Goal: Book appointment/travel/reservation

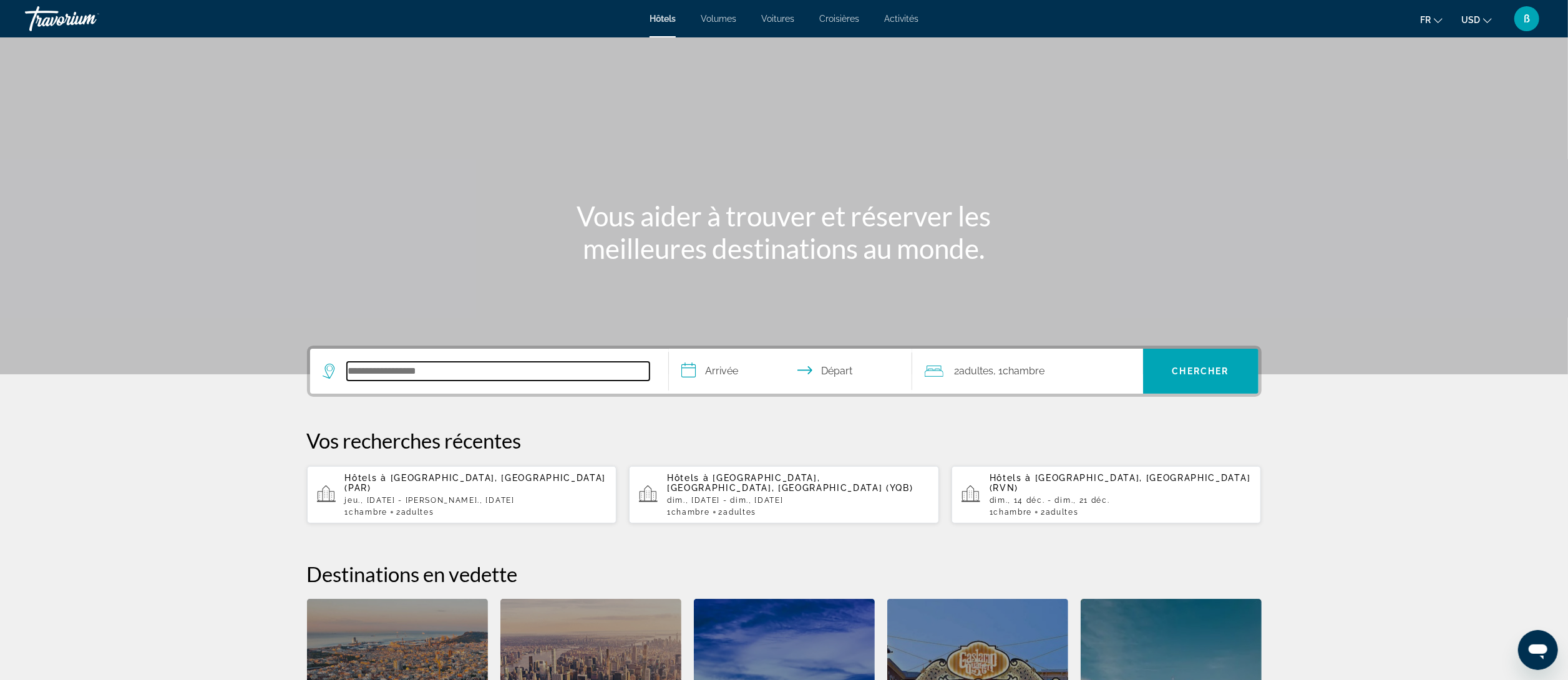
click at [602, 379] on input "Rechercher une destination hôtelière" at bounding box center [498, 372] width 303 height 19
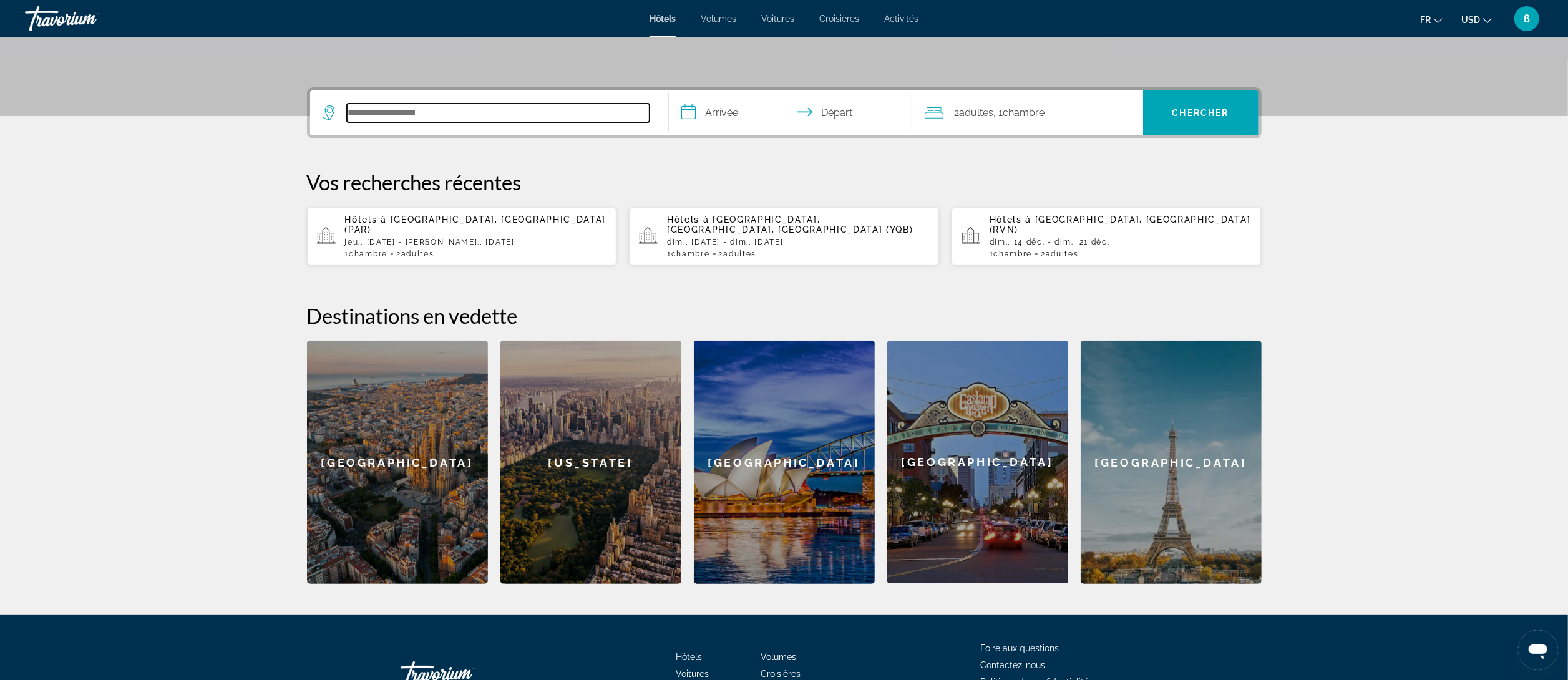
scroll to position [305, 0]
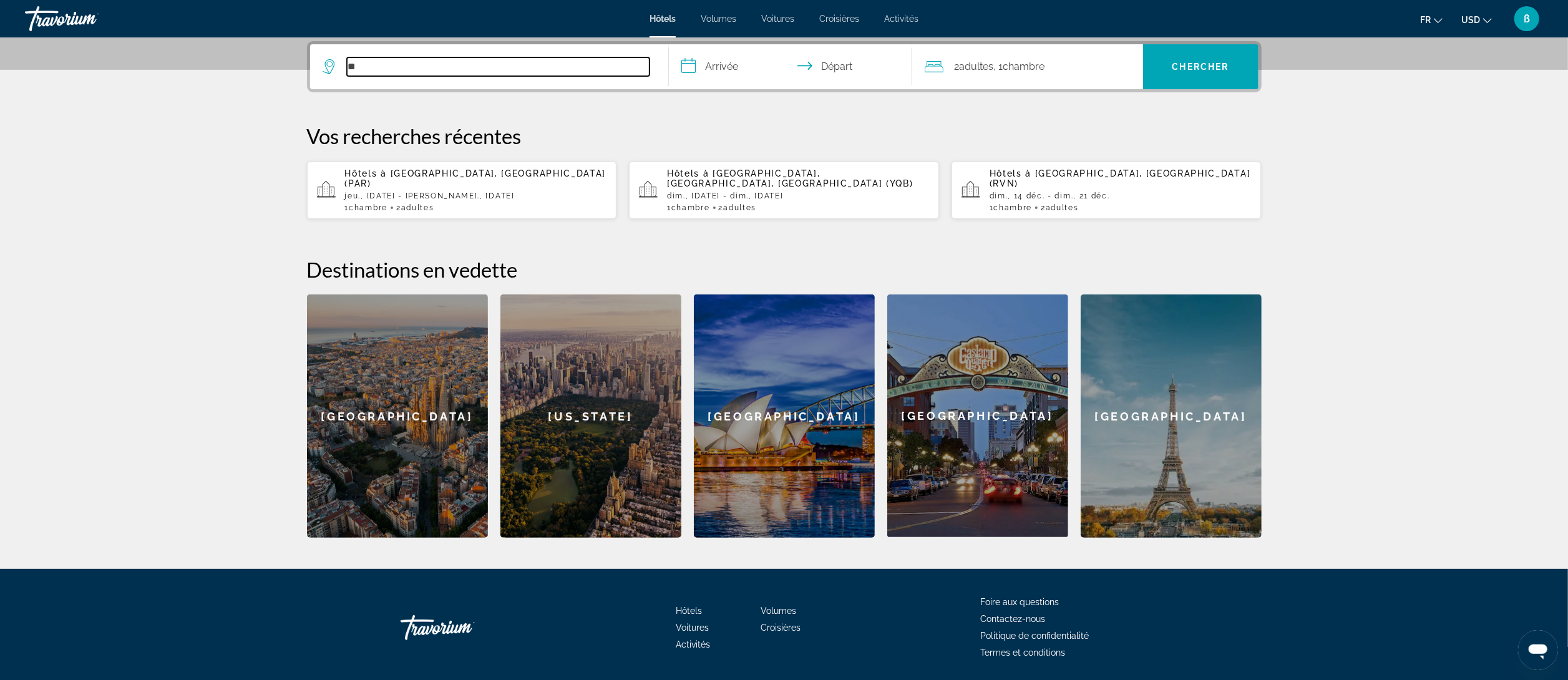
type input "*"
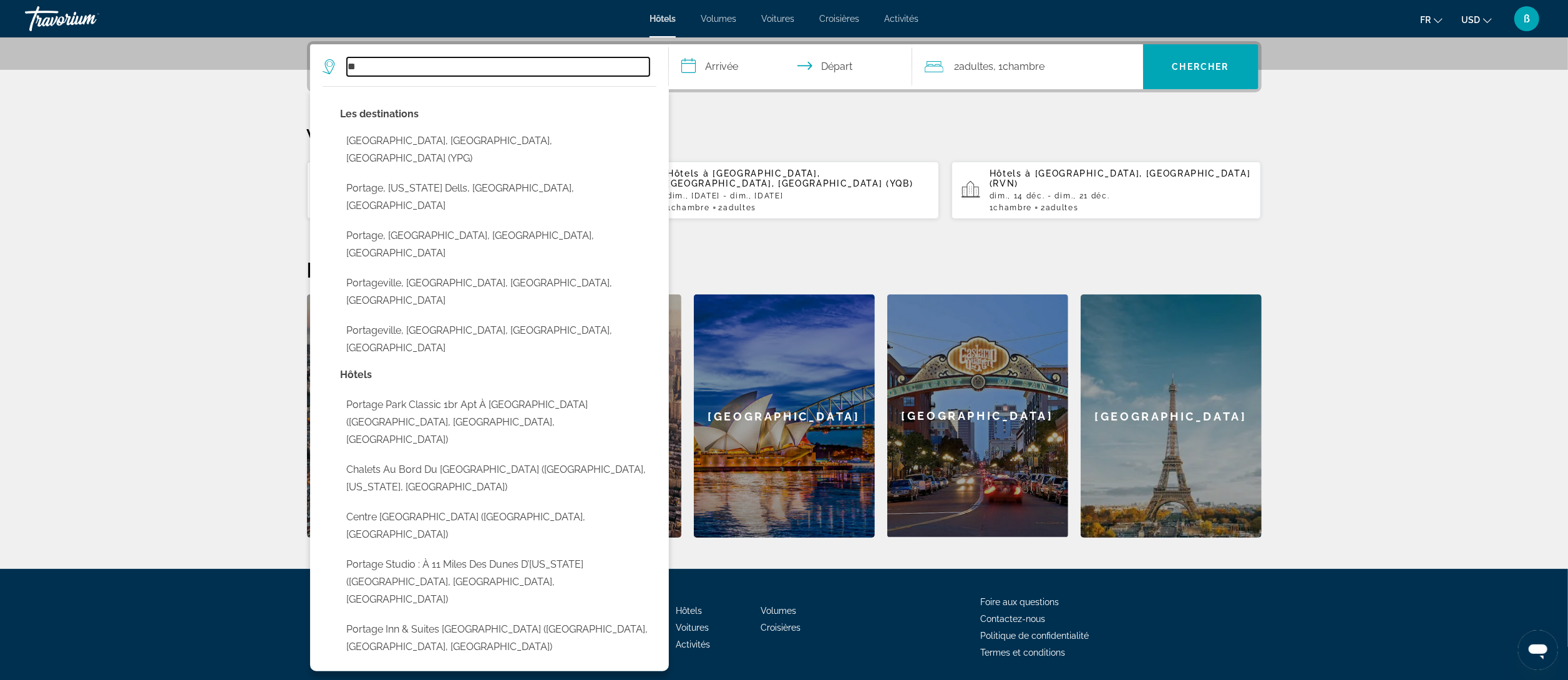
type input "*"
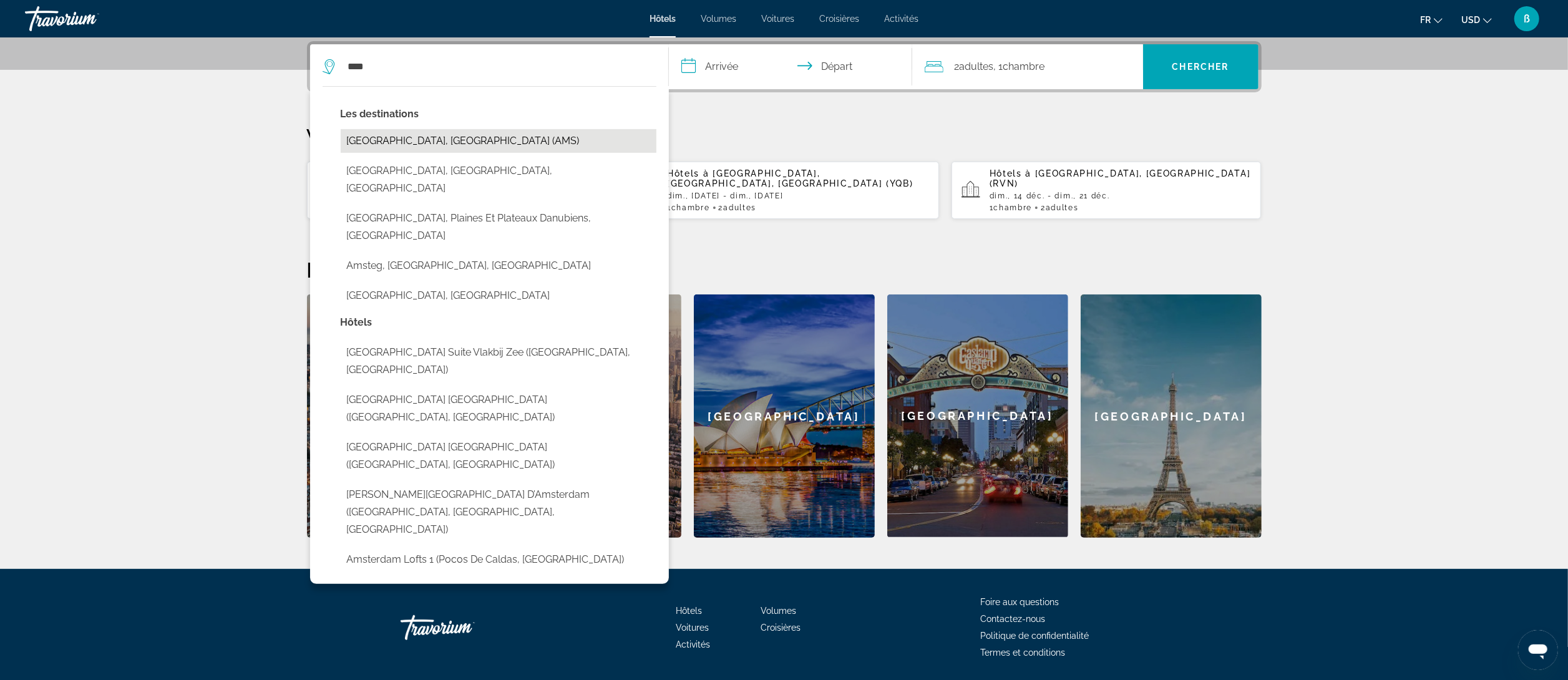
click at [447, 140] on button "[GEOGRAPHIC_DATA], [GEOGRAPHIC_DATA] (AMS)" at bounding box center [498, 141] width 316 height 24
type input "**********"
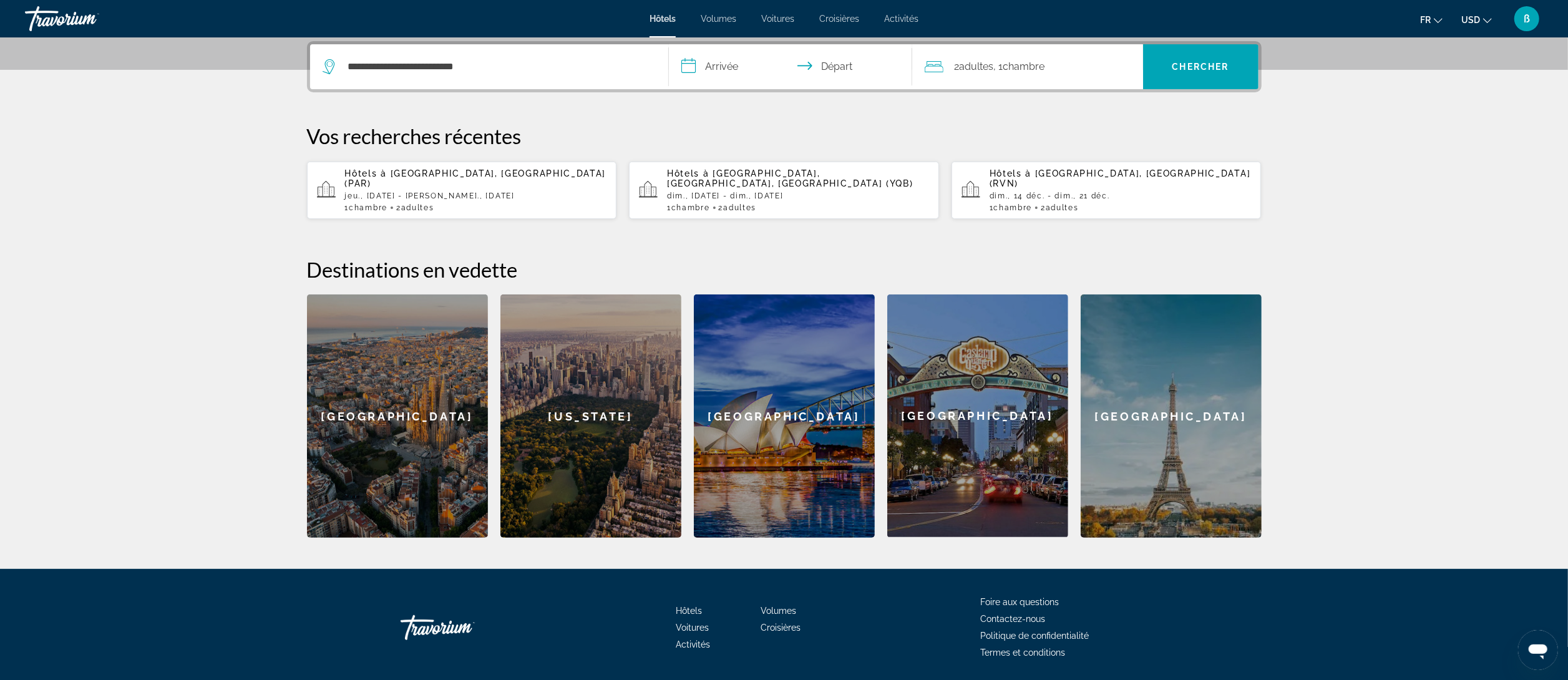
click at [700, 64] on input "**********" at bounding box center [793, 69] width 248 height 49
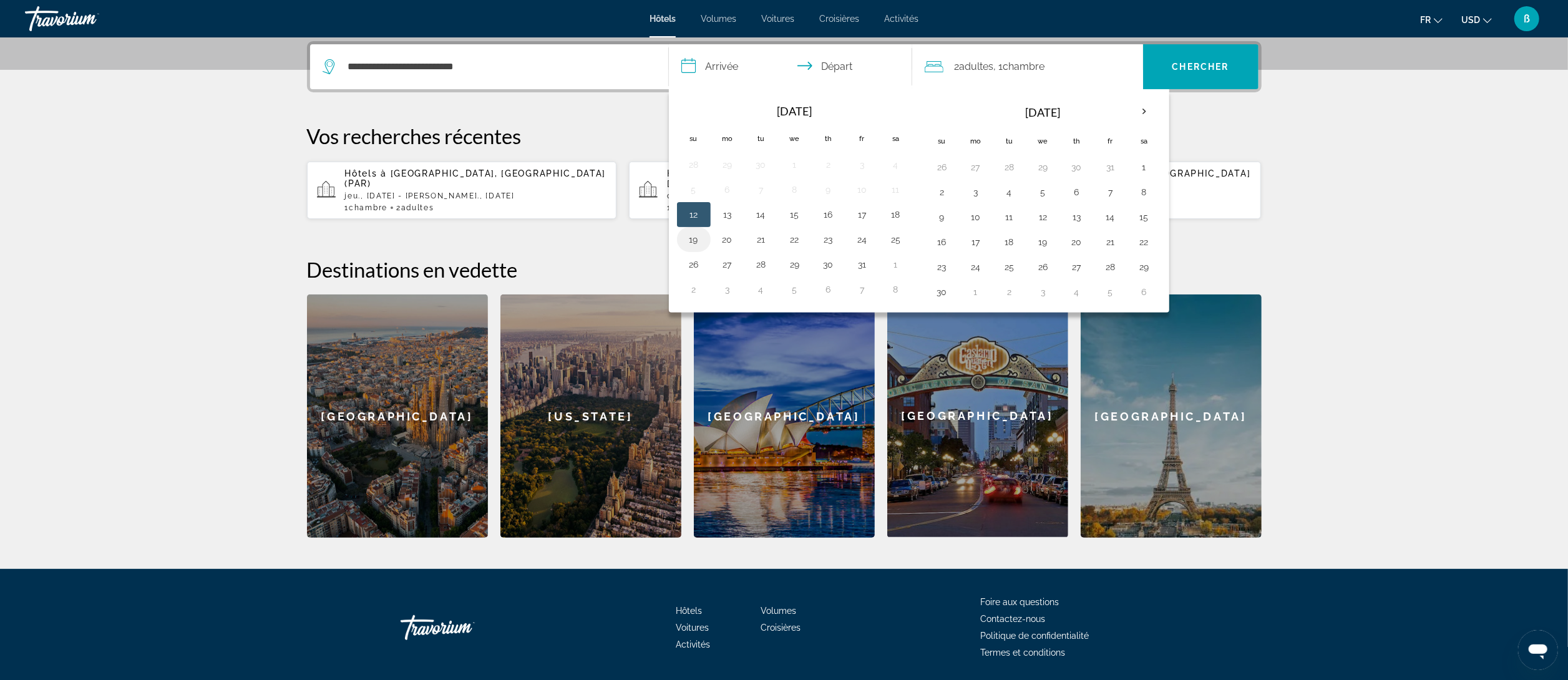
click at [691, 248] on button "19" at bounding box center [693, 240] width 20 height 18
click at [901, 240] on button "25" at bounding box center [896, 240] width 20 height 18
type input "**********"
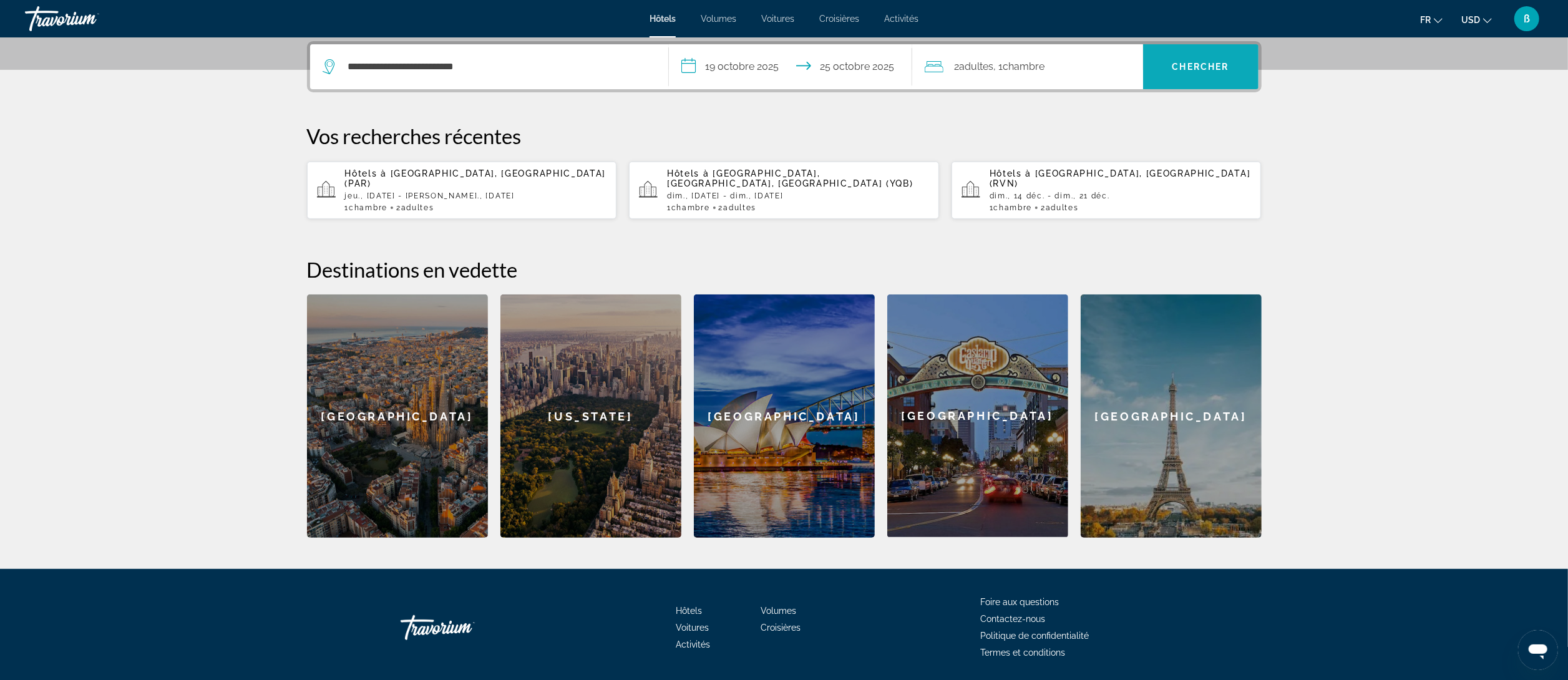
click at [1186, 67] on span "Chercher" at bounding box center [1201, 67] width 57 height 10
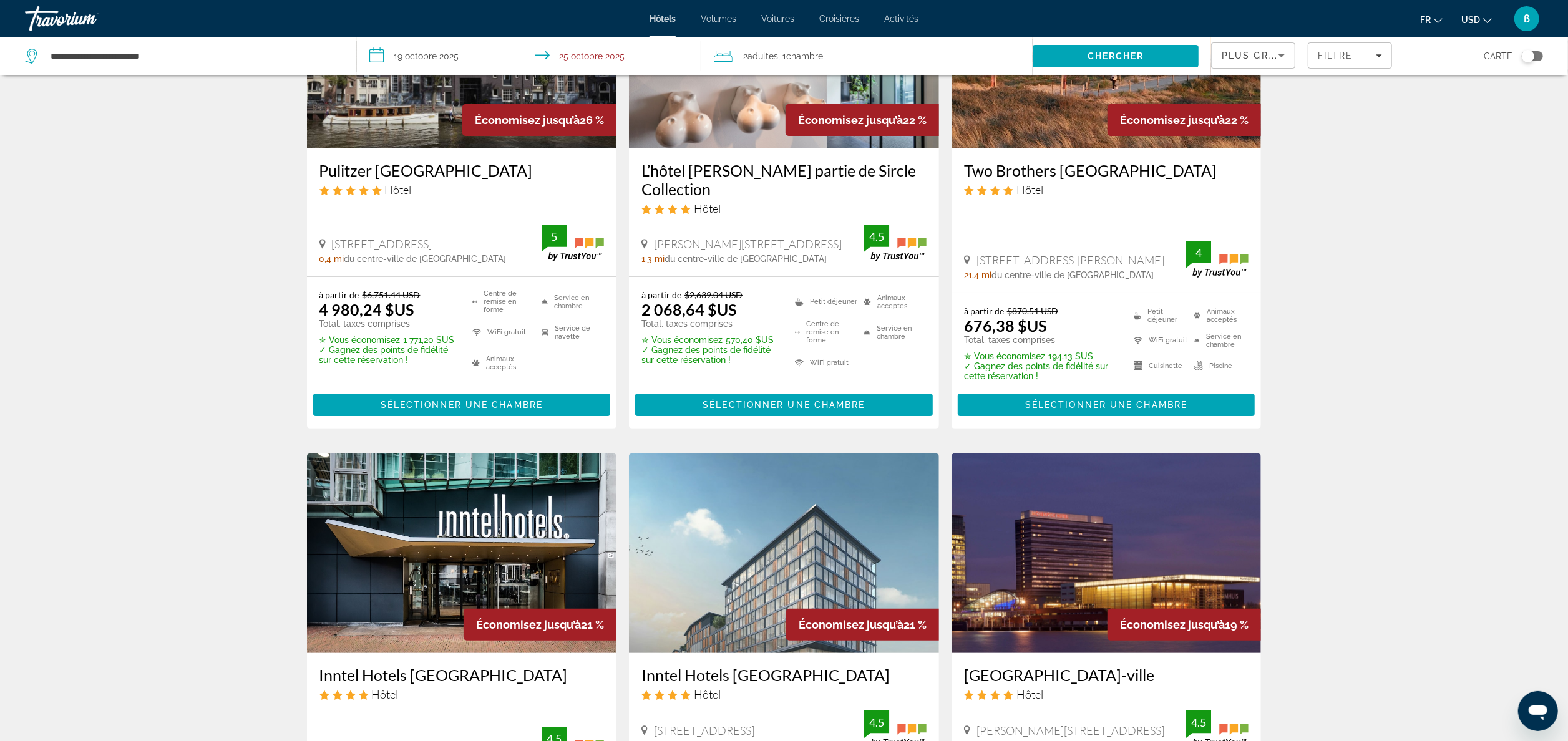
scroll to position [188, 0]
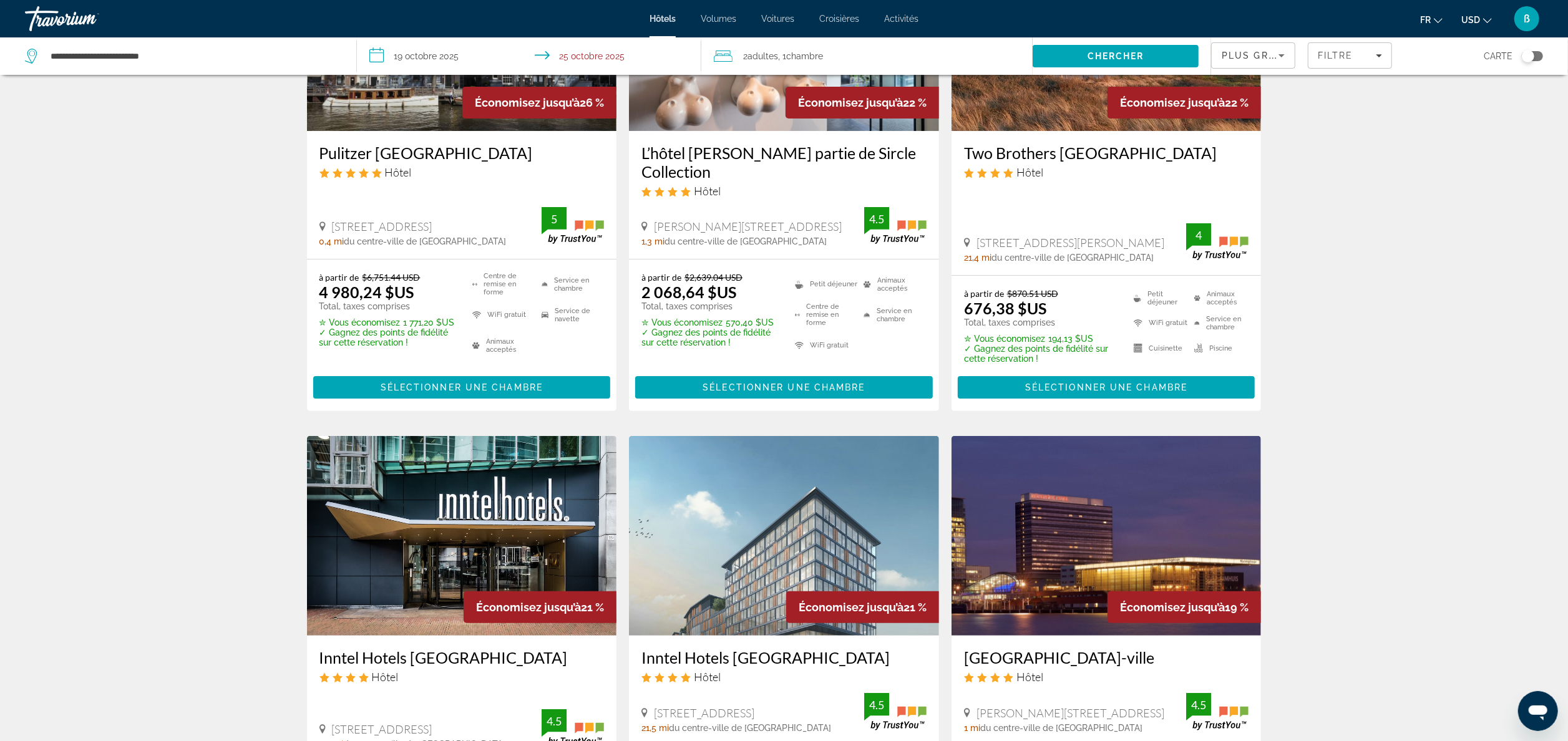
click at [1476, 18] on span "USD" at bounding box center [1471, 20] width 19 height 10
click at [1472, 111] on button "EUR (€)" at bounding box center [1452, 114] width 62 height 16
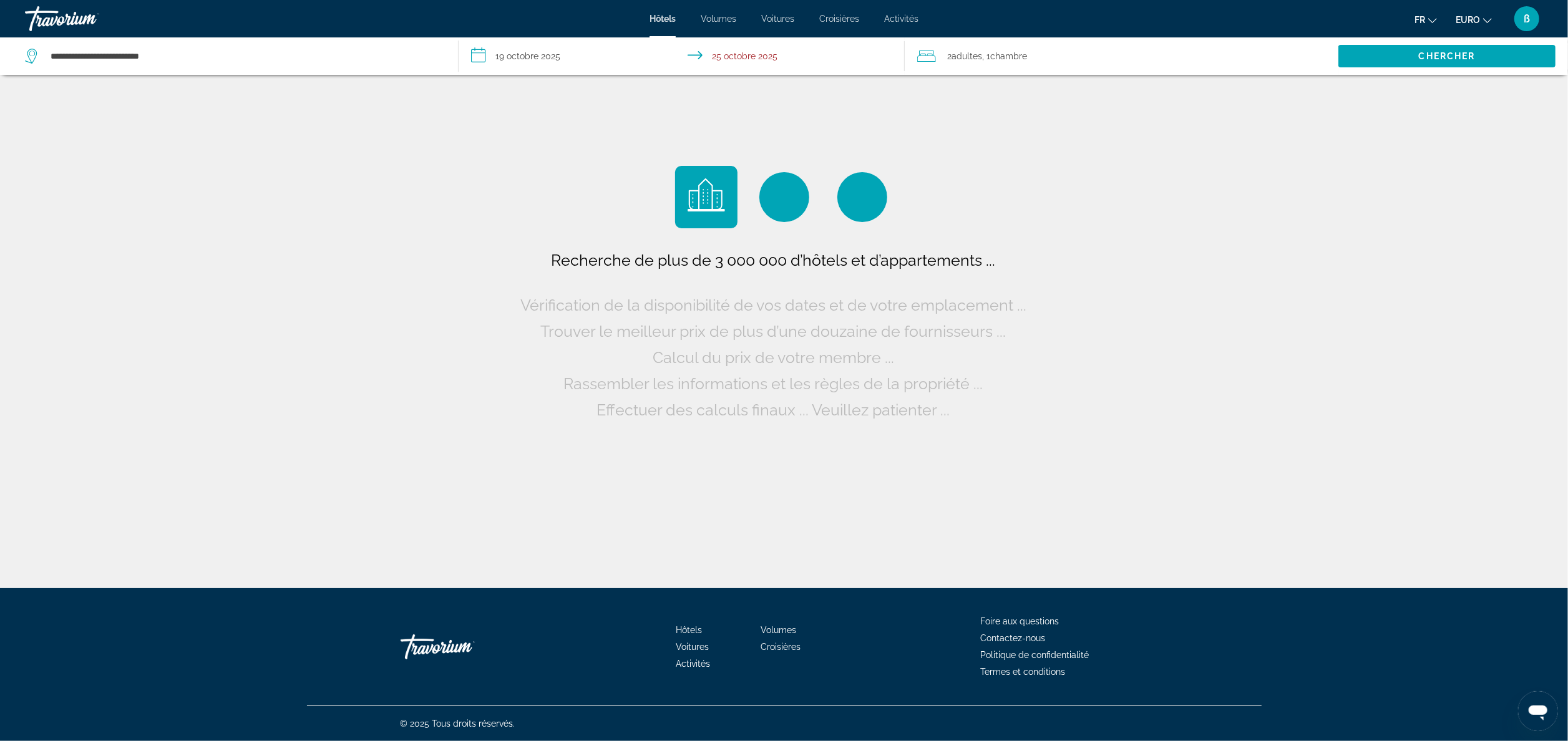
scroll to position [0, 0]
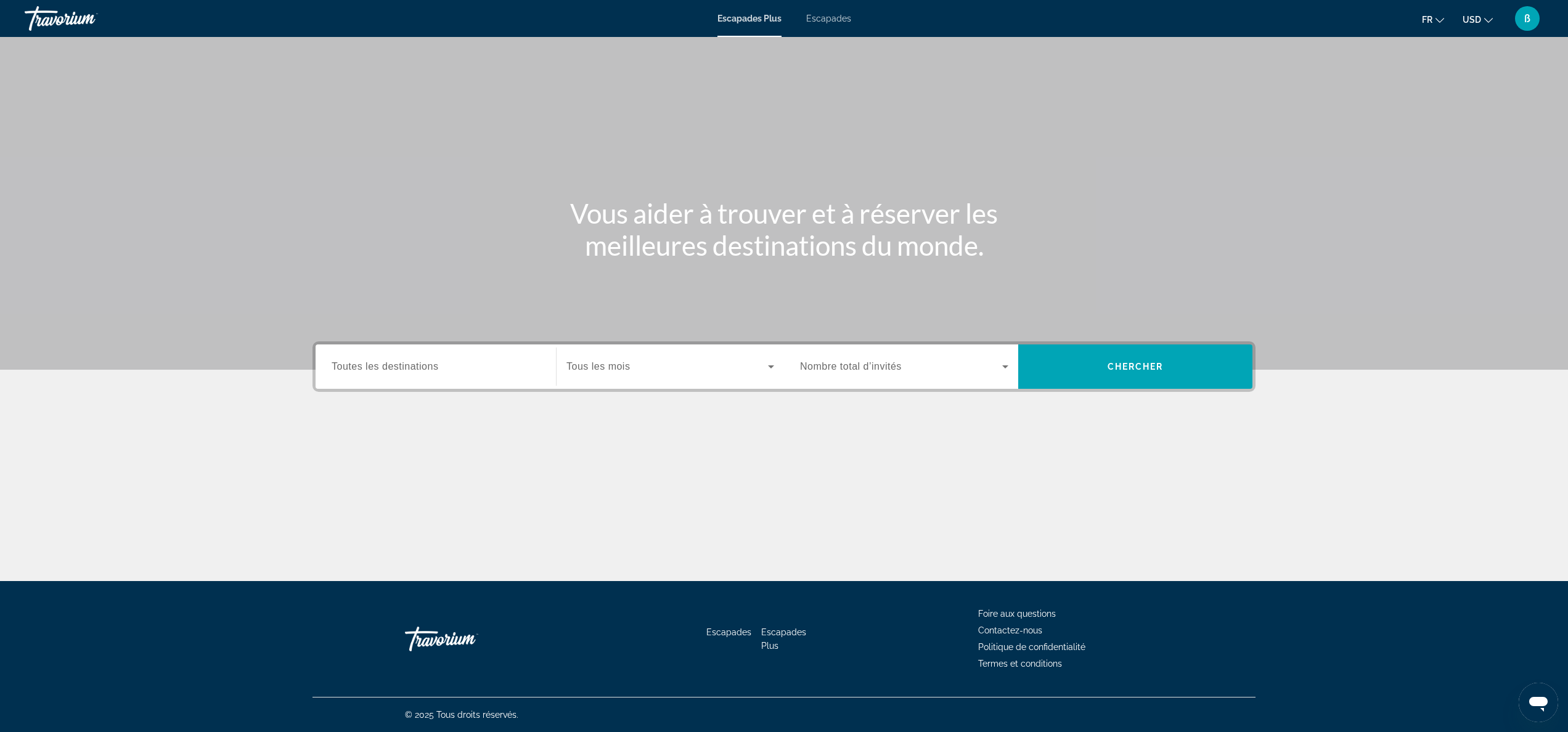
click at [491, 364] on input "Destination Toutes les destinations" at bounding box center [436, 368] width 209 height 15
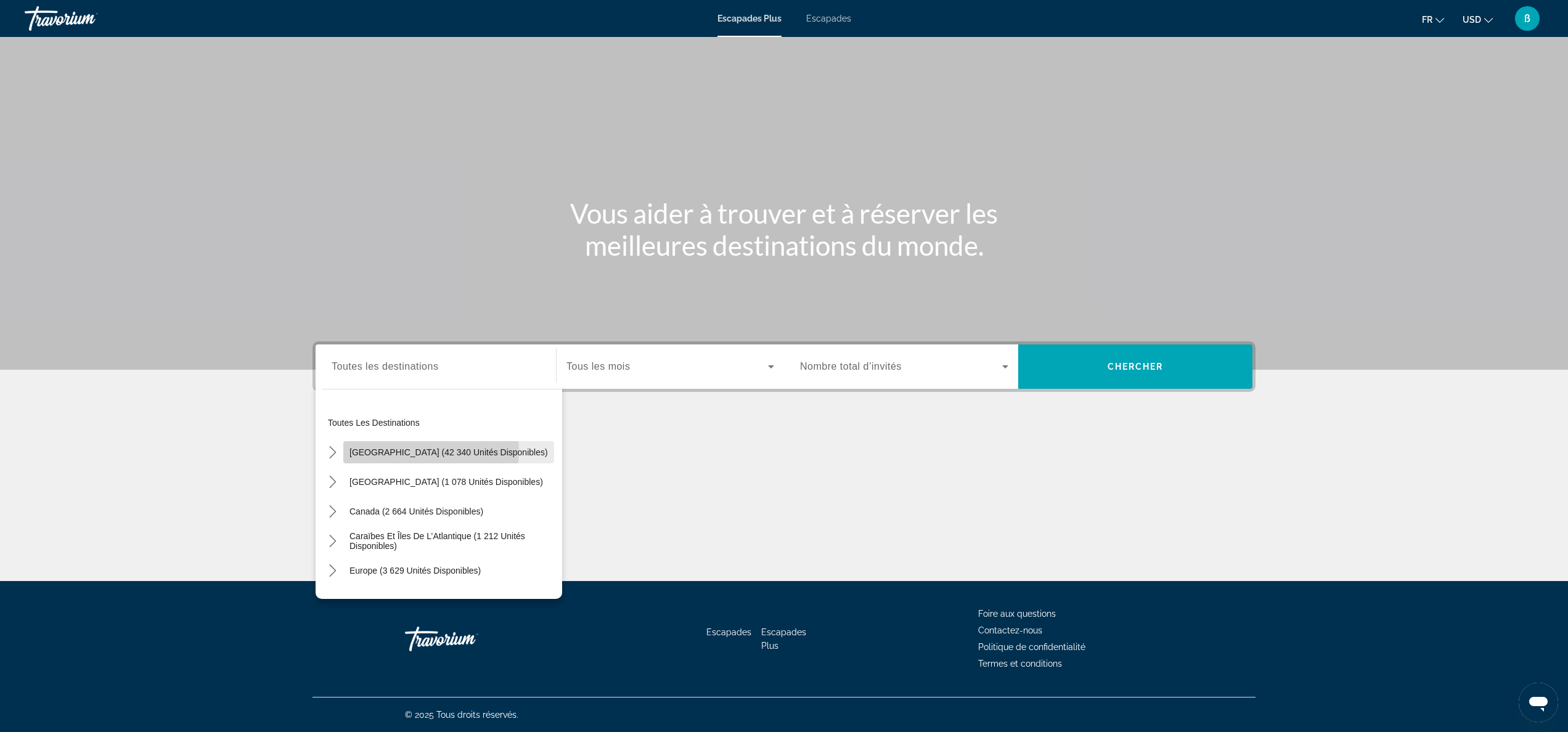
click at [430, 451] on span "États-Unis (42 340 unités disponibles)" at bounding box center [448, 453] width 198 height 10
type input "**********"
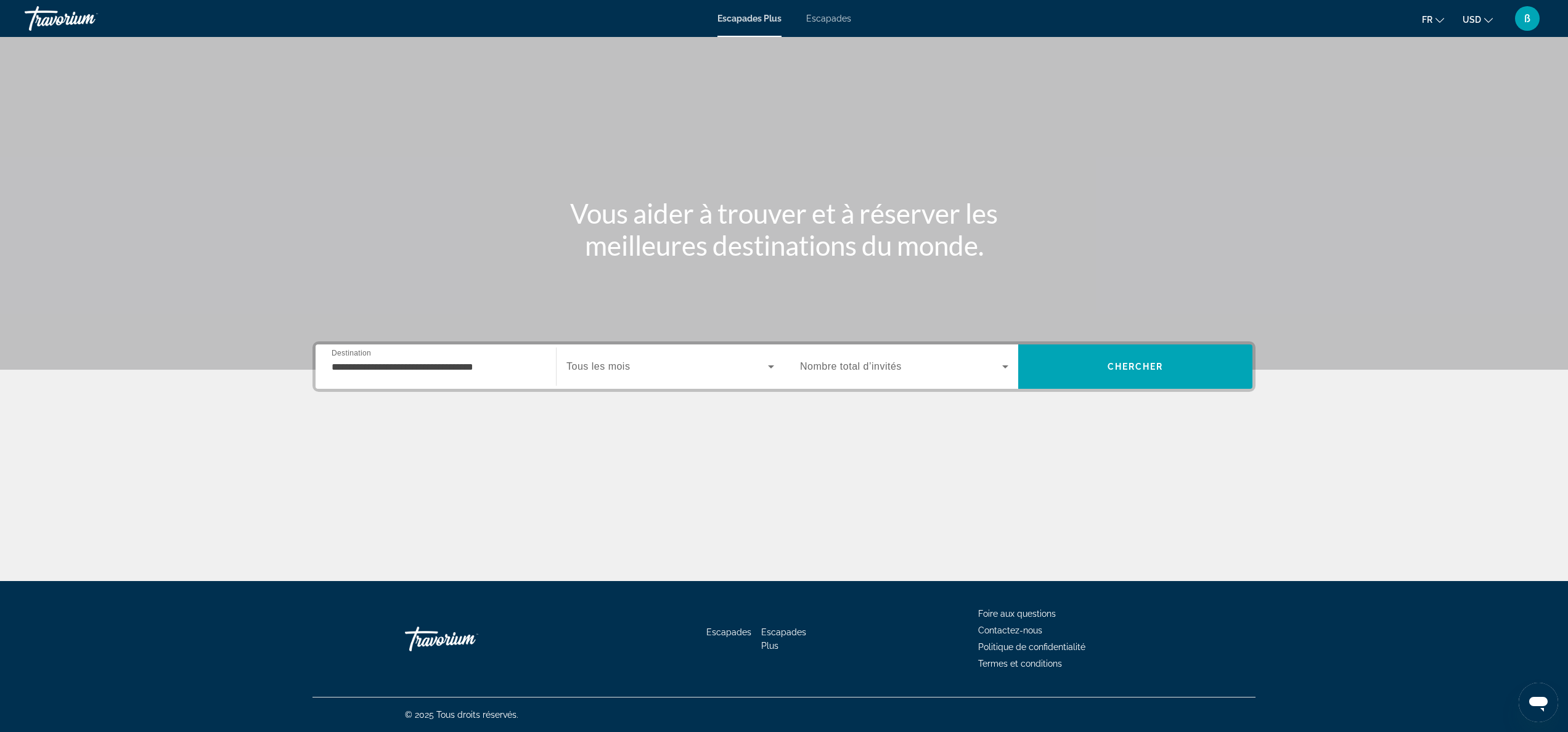
click at [610, 371] on span "Tous les mois" at bounding box center [598, 366] width 63 height 10
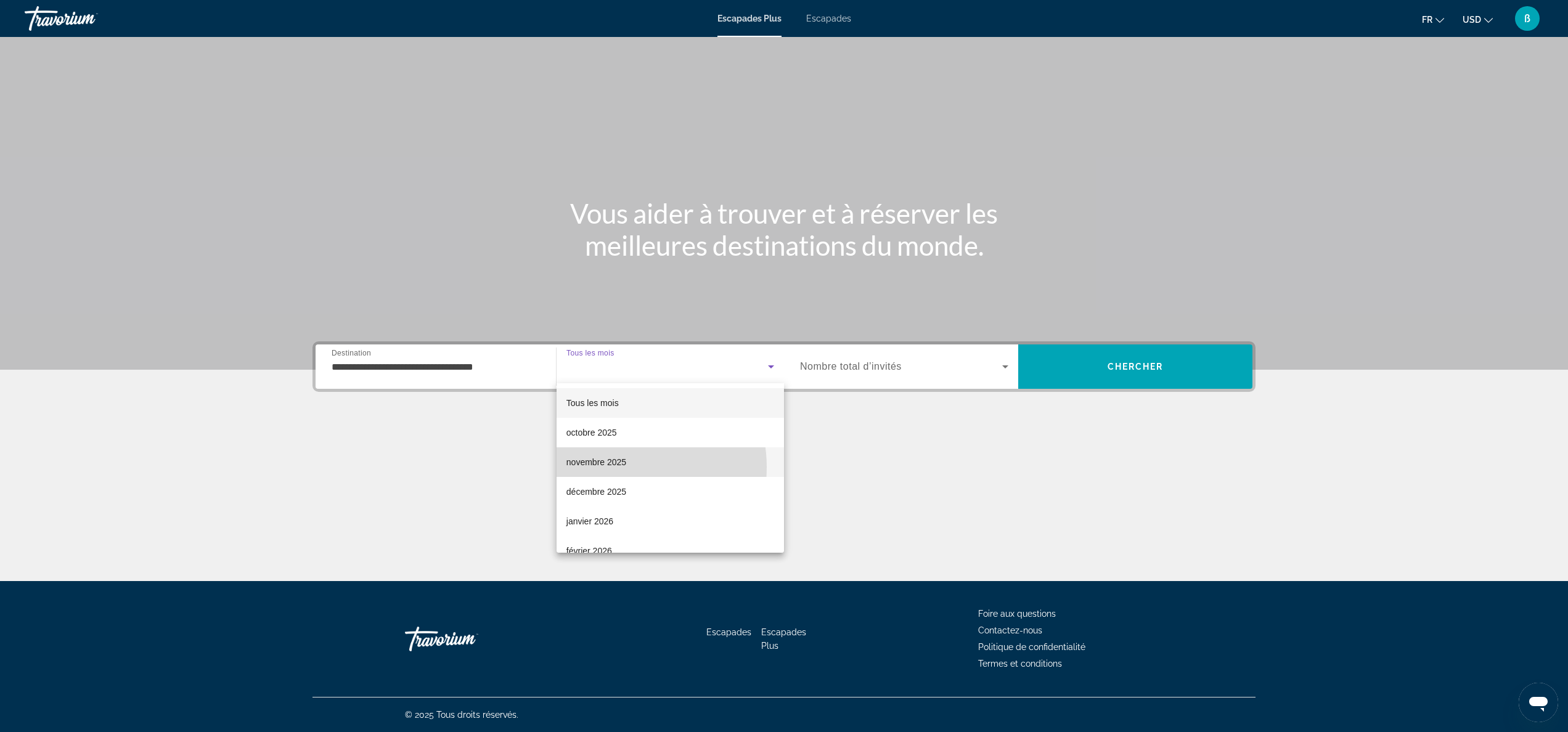
click at [624, 468] on span "novembre 2025" at bounding box center [596, 462] width 60 height 15
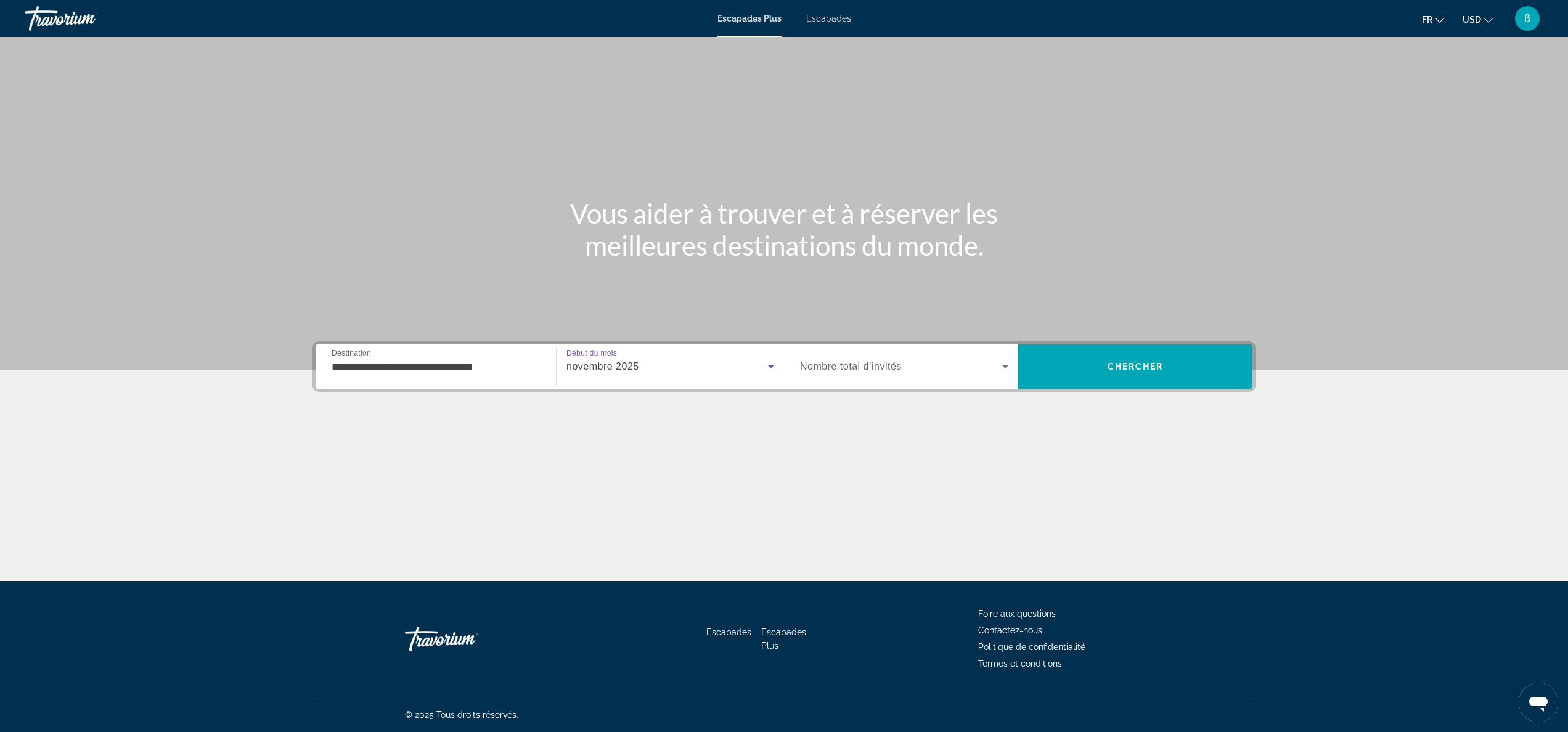
click at [835, 373] on span "Widget de recherche" at bounding box center [900, 367] width 202 height 15
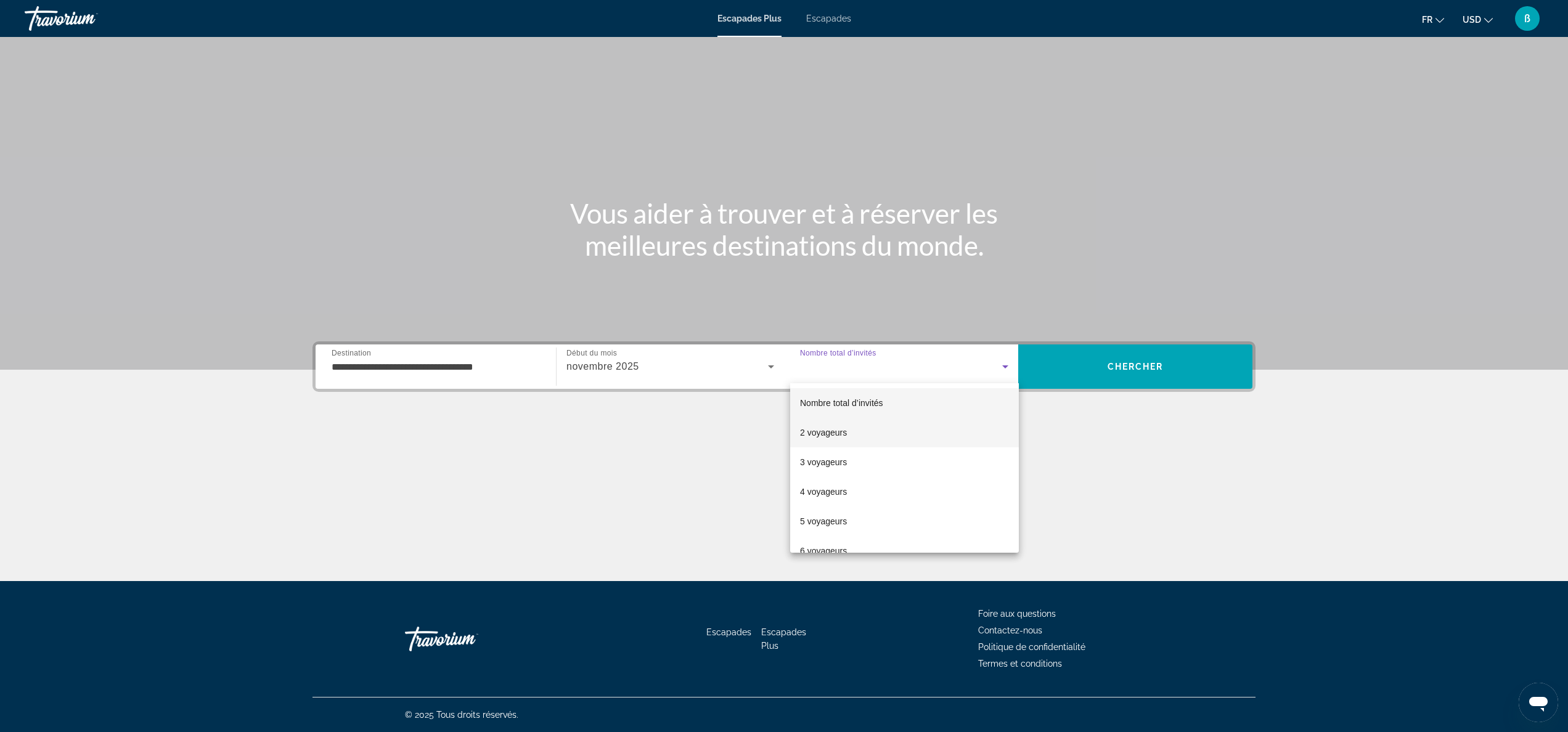
click at [853, 440] on mat-option "2 voyageurs" at bounding box center [905, 433] width 229 height 30
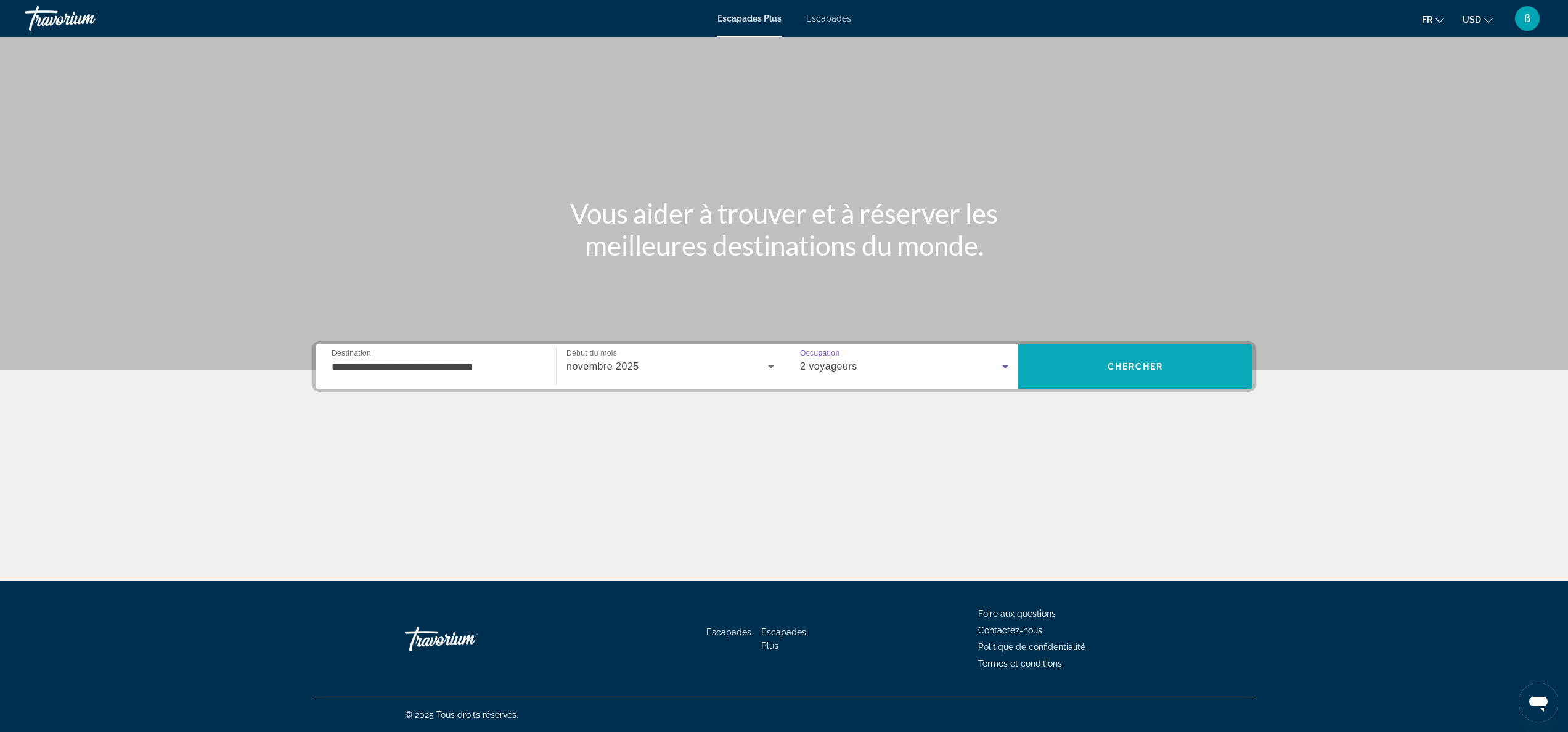
click at [1077, 361] on span "Rechercher" at bounding box center [1135, 367] width 235 height 30
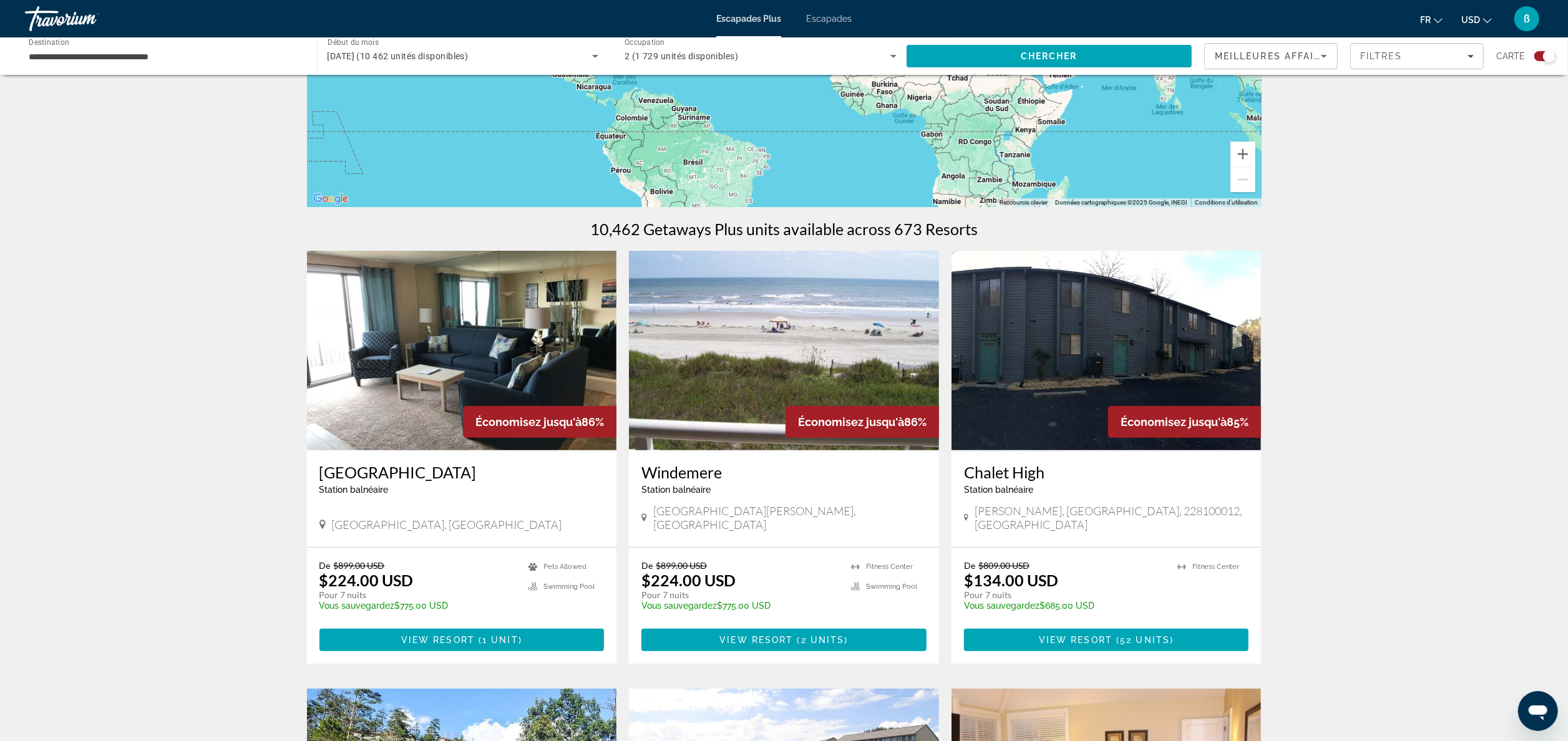
scroll to position [255, 0]
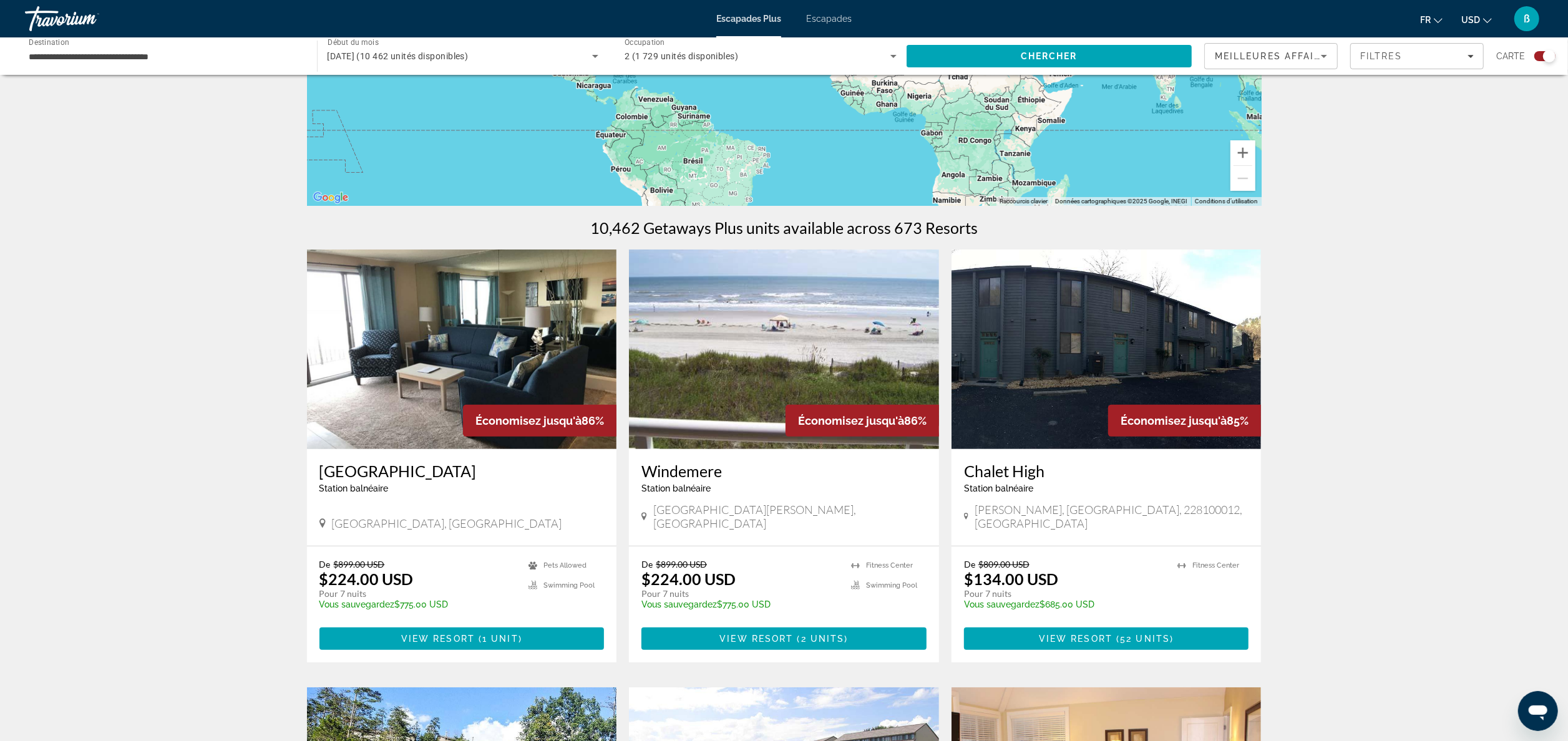
click at [1481, 15] on button "USD USD ($) MXN (Mex$) CAD (Can$) GBP (£) EUR (€) AUD (A$) NZD (NZ$) CNY (CN¥)" at bounding box center [1477, 19] width 30 height 18
click at [1436, 115] on button "EUR (€)" at bounding box center [1452, 114] width 62 height 16
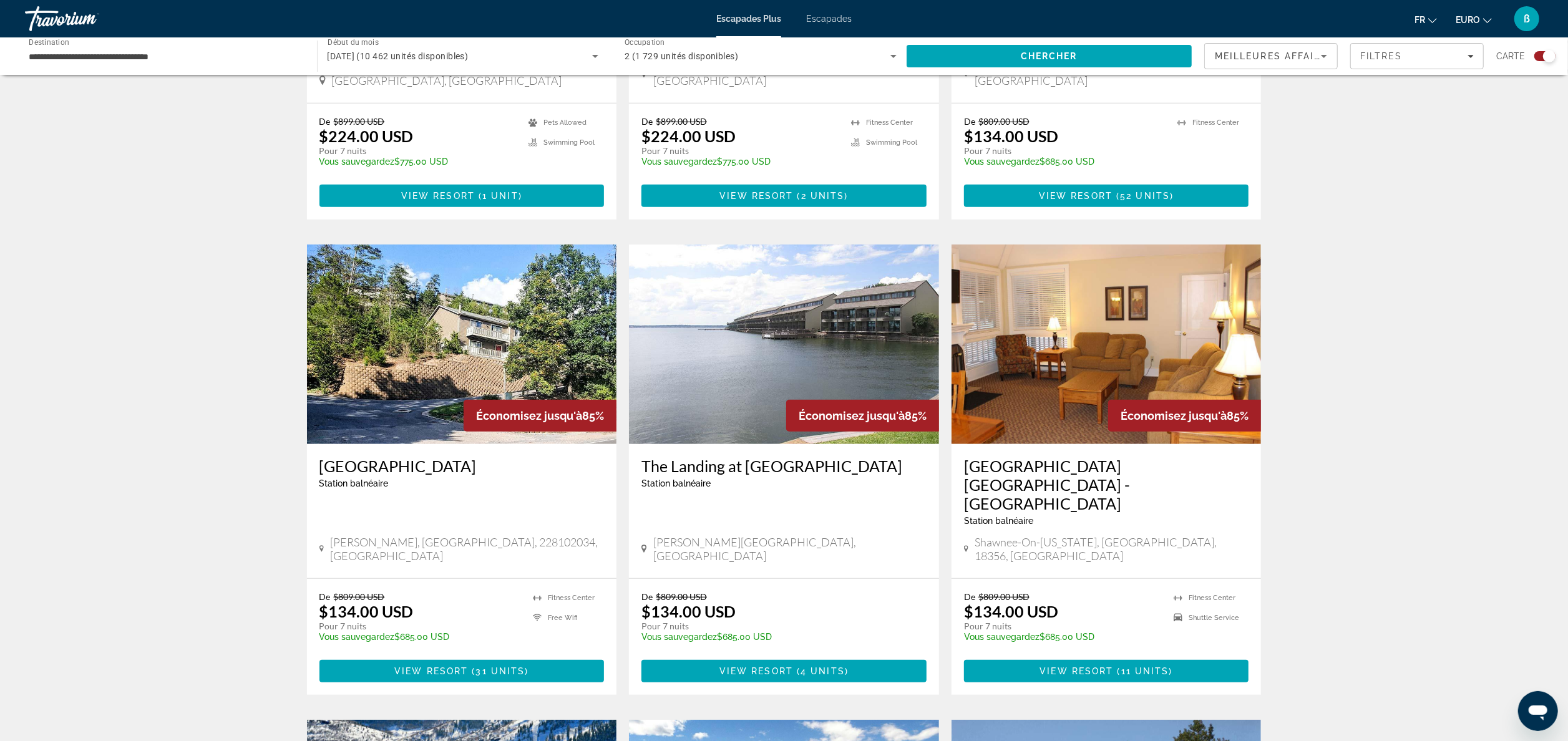
scroll to position [700, 0]
